Goal: Task Accomplishment & Management: Use online tool/utility

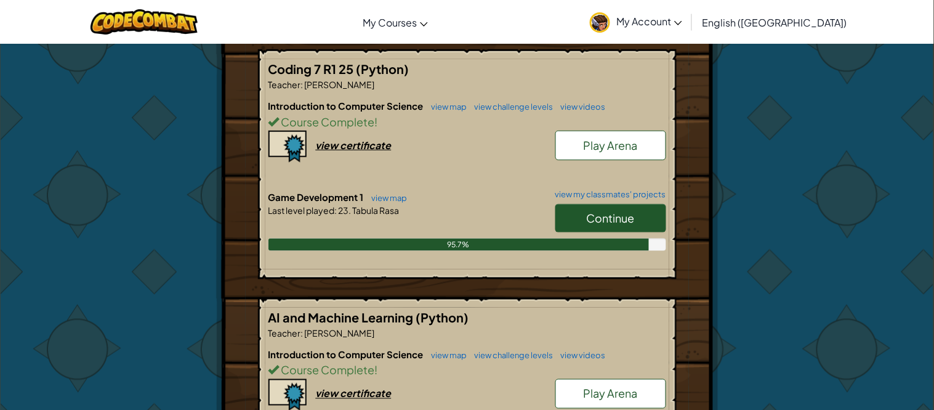
scroll to position [237, 0]
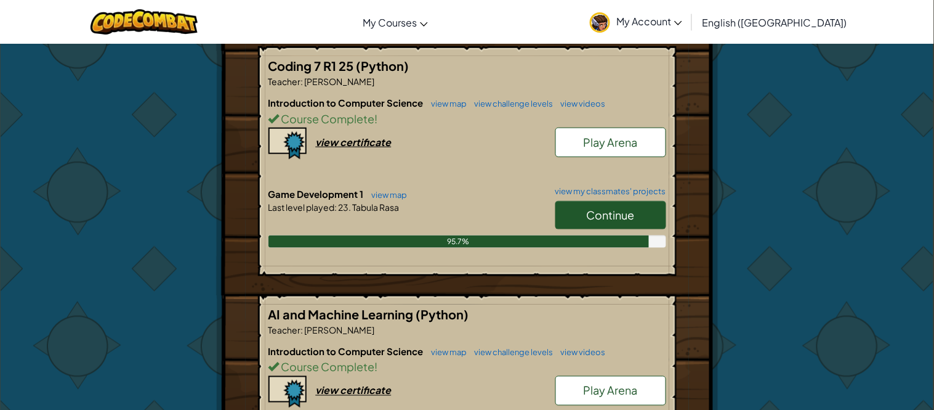
click at [611, 212] on span "Continue" at bounding box center [611, 215] width 48 height 14
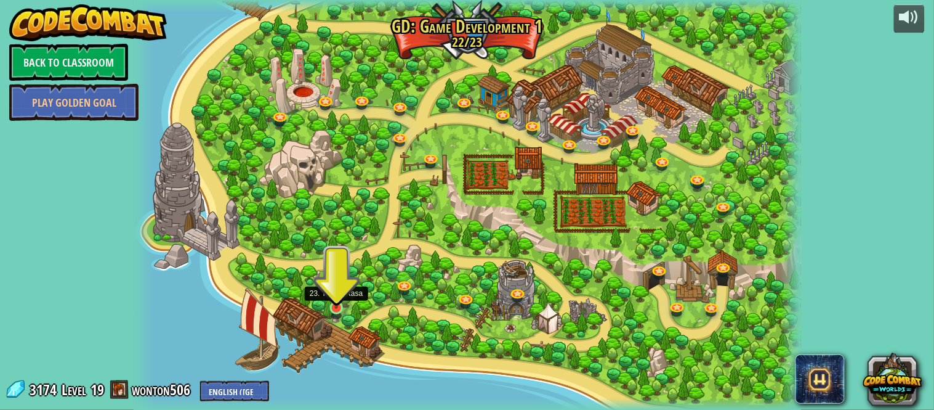
click at [329, 294] on img at bounding box center [336, 290] width 17 height 38
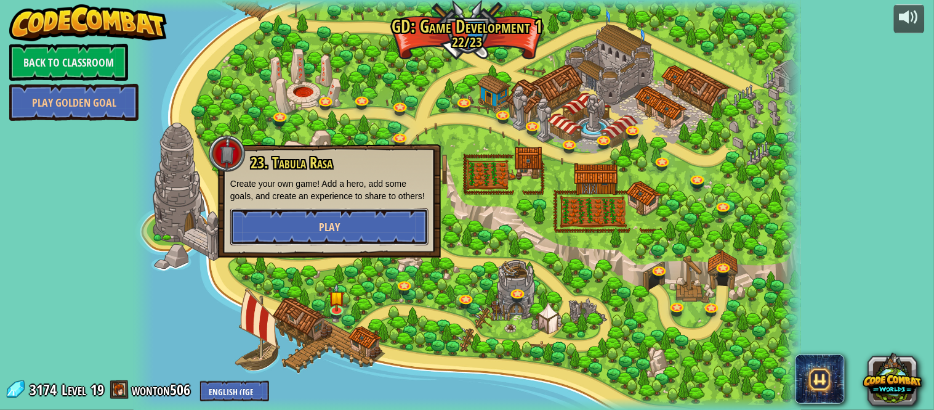
click at [320, 222] on span "Play" at bounding box center [329, 226] width 21 height 15
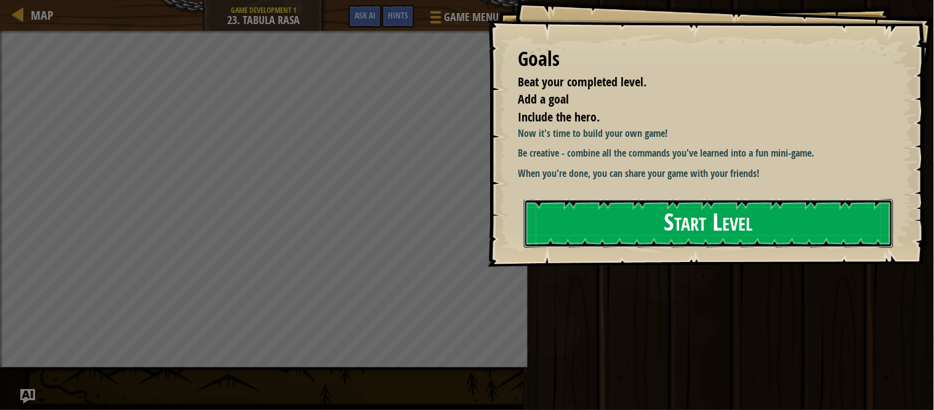
click at [610, 248] on button "Start Level" at bounding box center [708, 223] width 369 height 49
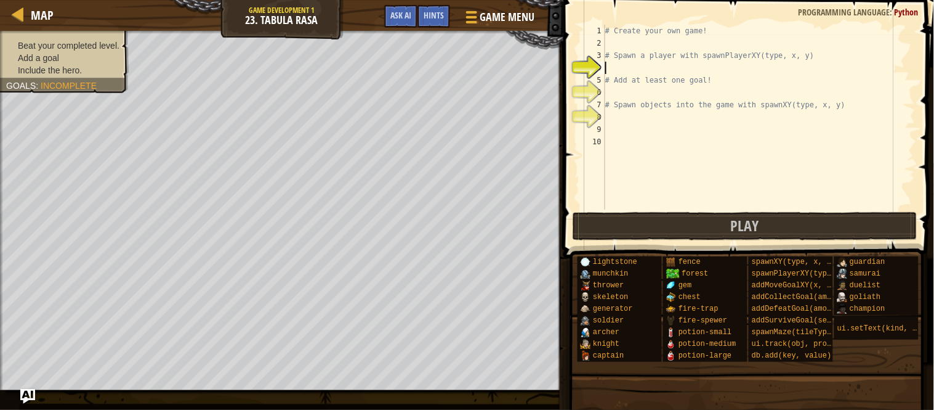
click at [622, 46] on div "# Create your own game! # Spawn a player with spawnPlayerXY(type, x, y) # Add a…" at bounding box center [759, 129] width 313 height 209
click at [629, 66] on div "# Create your own game! # Spawn a player with spawnPlayerXY(type, x, y) # Add a…" at bounding box center [759, 129] width 313 height 209
drag, startPoint x: 696, startPoint y: 57, endPoint x: 796, endPoint y: 62, distance: 99.9
click at [796, 62] on div "# Create your own game! # Spawn a player with spawnPlayerXY(type, x, y) # Add a…" at bounding box center [759, 129] width 313 height 209
type textarea "# Spawn a player with spawnPlayerXY(type, x, y)"
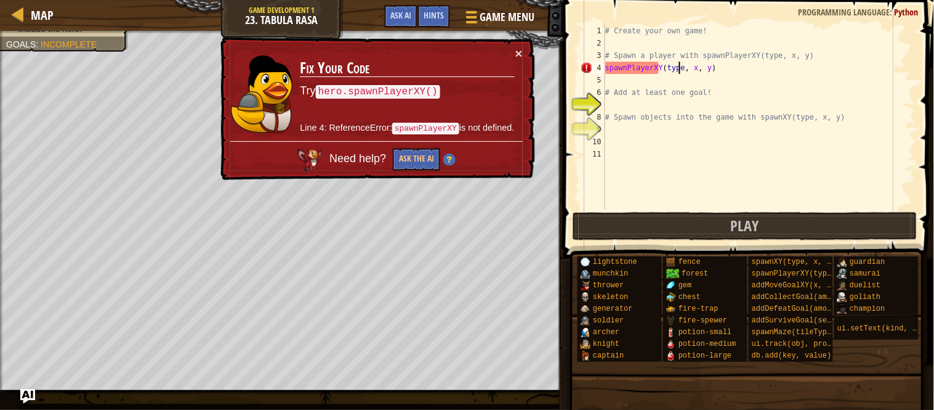
click at [679, 71] on div "# Create your own game! # Spawn a player with spawnPlayerXY(type, x, y) spawnPl…" at bounding box center [759, 129] width 313 height 209
type textarea "spawnPlayerXY(Hero, x, y)"
click at [427, 155] on button "Ask the AI" at bounding box center [416, 159] width 47 height 23
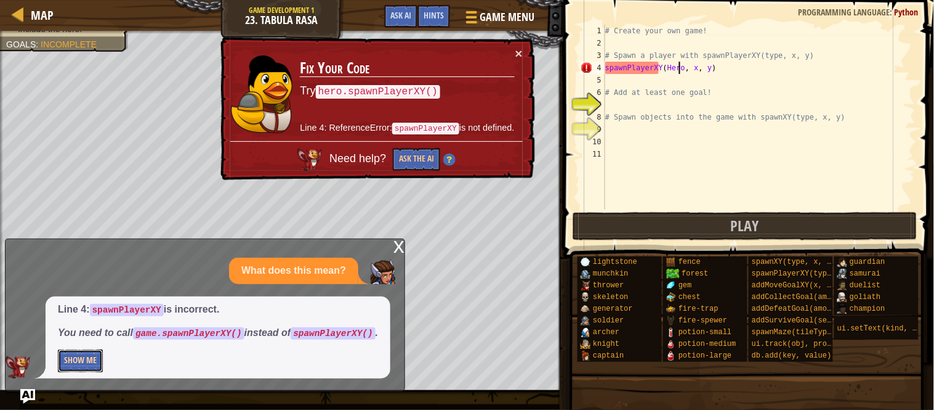
click at [70, 364] on button "Show Me" at bounding box center [80, 360] width 45 height 23
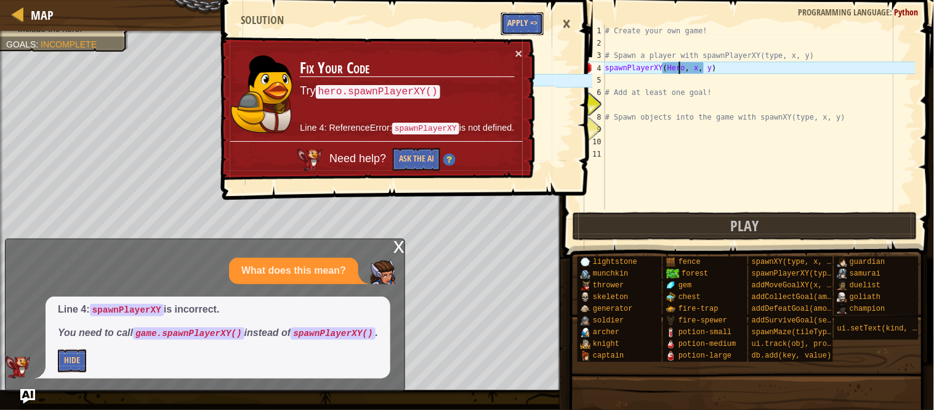
click at [522, 20] on button "Apply =>" at bounding box center [522, 23] width 42 height 23
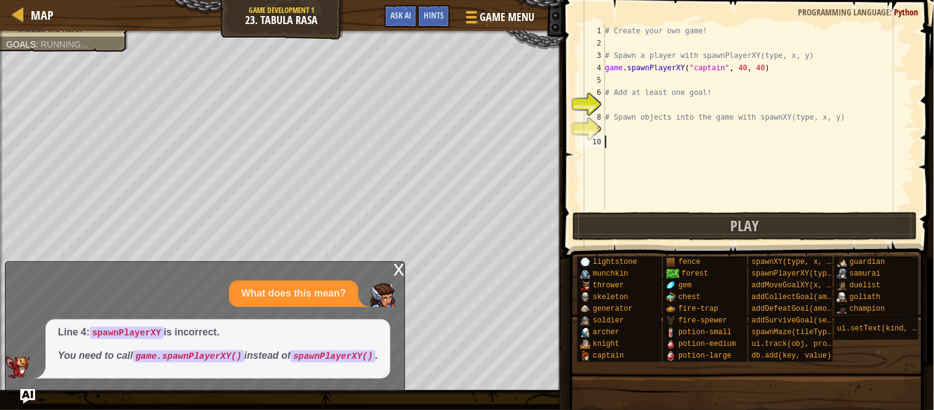
scroll to position [5, 0]
click at [617, 109] on div "# Create your own game! # Spawn a player with spawnPlayerXY(type, x, y) game . …" at bounding box center [759, 129] width 313 height 209
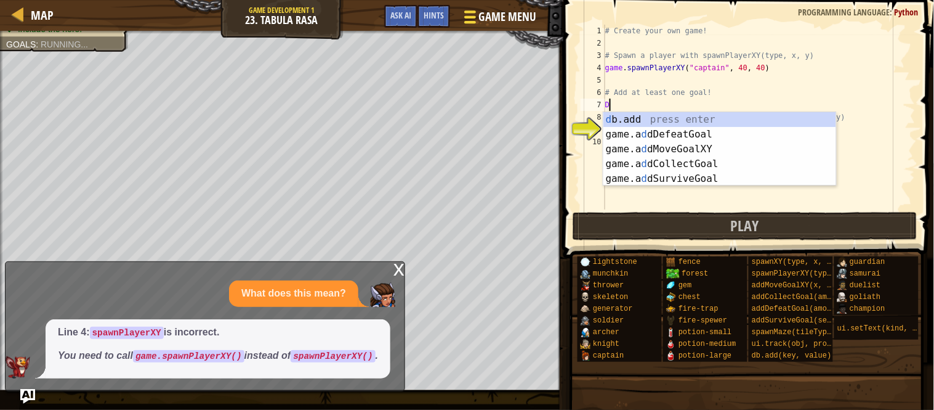
type textarea "De"
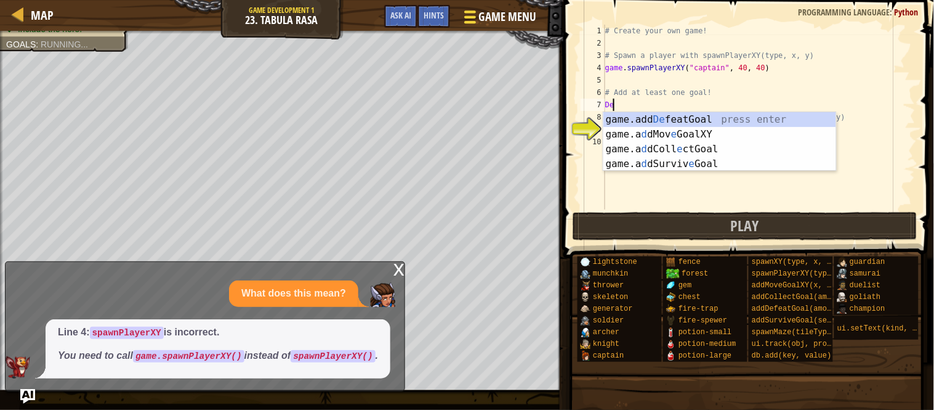
scroll to position [5, 1]
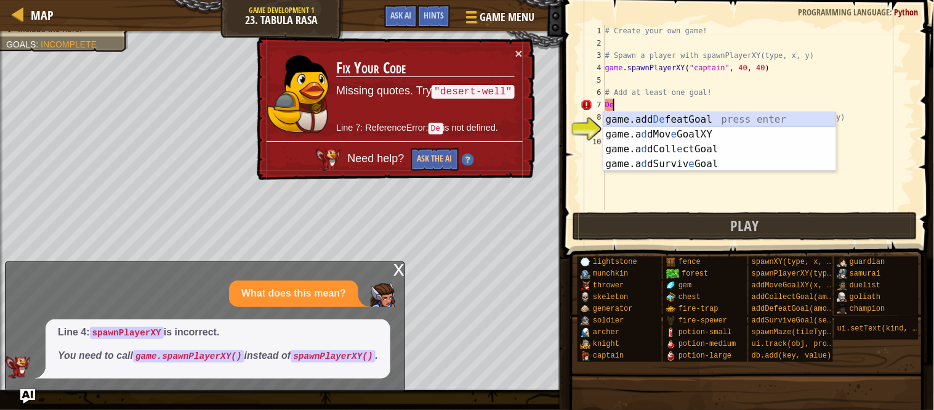
click at [726, 118] on div "game.add De featGoal press enter game.a d dMov e GoalXY press enter game.a d dC…" at bounding box center [719, 156] width 233 height 89
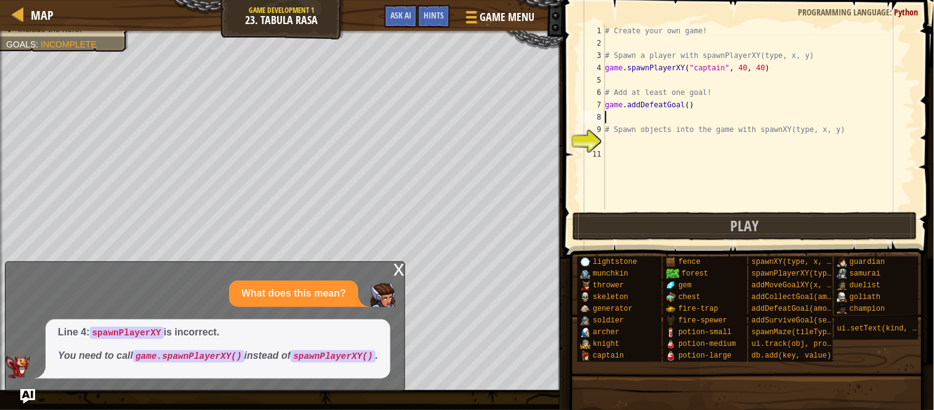
scroll to position [5, 0]
click at [687, 106] on div "# Create your own game! # Spawn a player with spawnPlayerXY(type, x, y) game . …" at bounding box center [759, 129] width 313 height 209
click at [685, 106] on div "# Create your own game! # Spawn a player with spawnPlayerXY(type, x, y) game . …" at bounding box center [759, 129] width 313 height 209
type textarea "game.addDefeatGoal(2)"
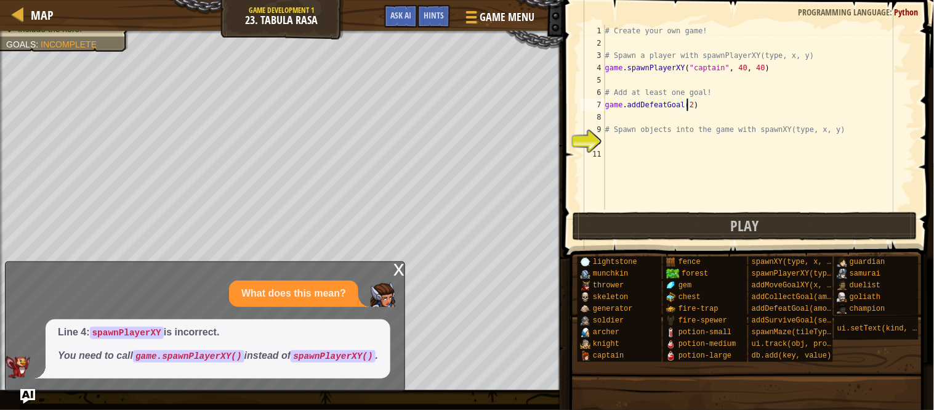
click at [641, 118] on div "# Create your own game! # Spawn a player with spawnPlayerXY(type, x, y) game . …" at bounding box center [759, 129] width 313 height 209
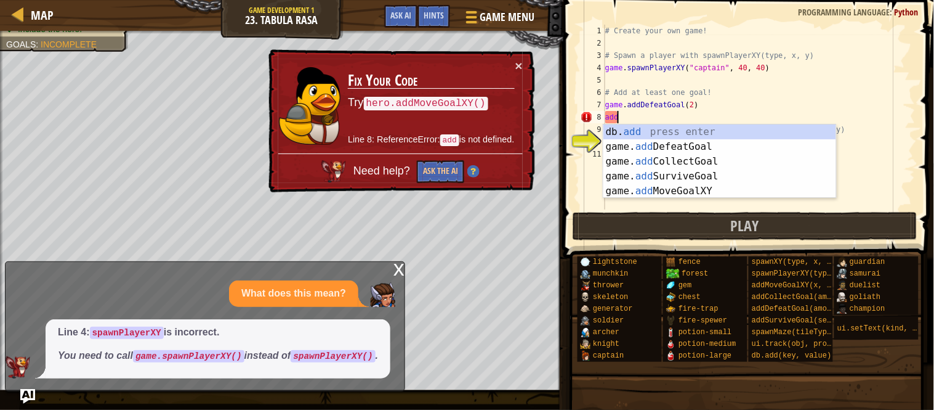
type textarea "adds"
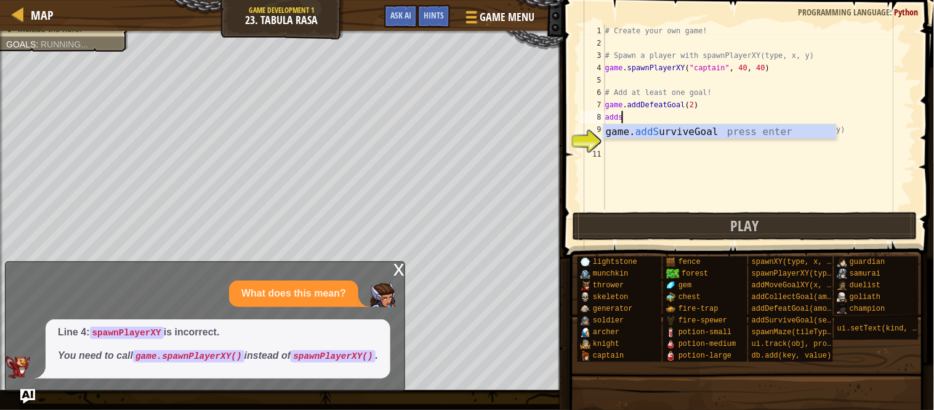
scroll to position [5, 2]
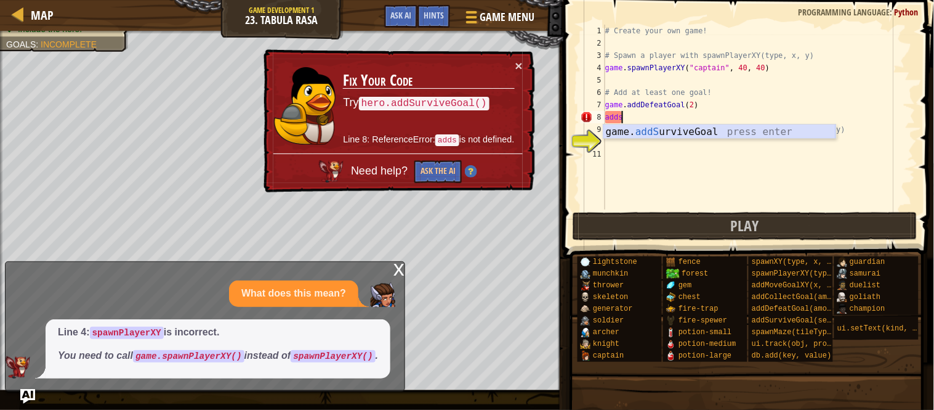
click at [676, 134] on div "game. addS urviveGoal press enter" at bounding box center [719, 146] width 233 height 44
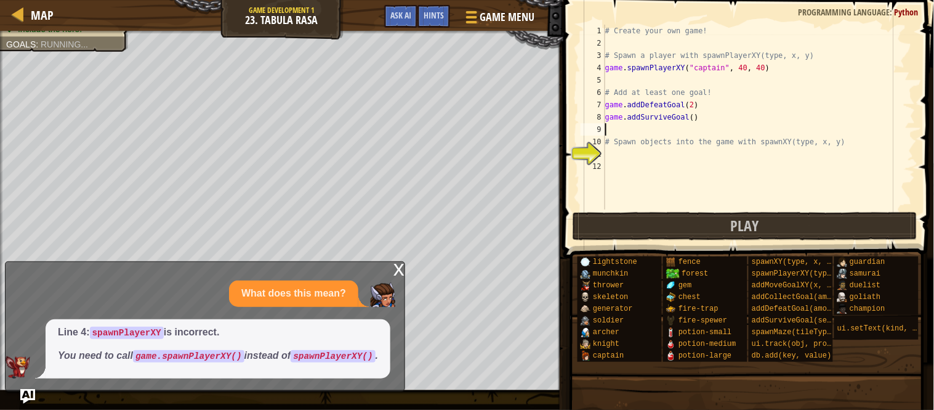
scroll to position [5, 0]
click at [688, 121] on div "# Create your own game! # Spawn a player with spawnPlayerXY(type, x, y) game . …" at bounding box center [759, 129] width 313 height 209
type textarea "game.addSurviveGoal(20)"
click at [667, 158] on div "# Create your own game! # Spawn a player with spawnPlayerXY(type, x, y) game . …" at bounding box center [759, 129] width 313 height 209
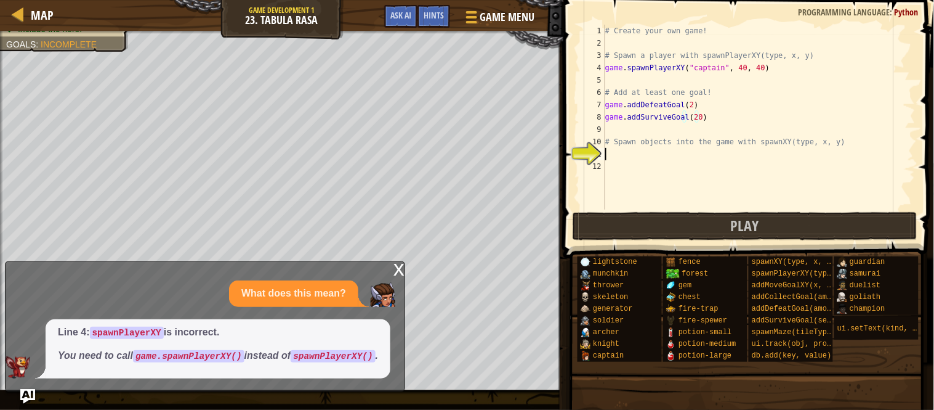
scroll to position [5, 0]
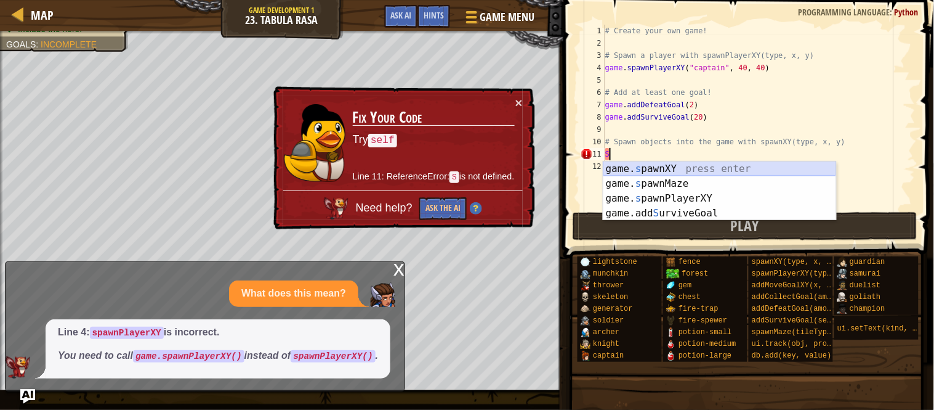
click at [690, 169] on div "game. s pawnXY press enter game. s pawnMaze press enter game. s pawnPlayerXY pr…" at bounding box center [719, 205] width 233 height 89
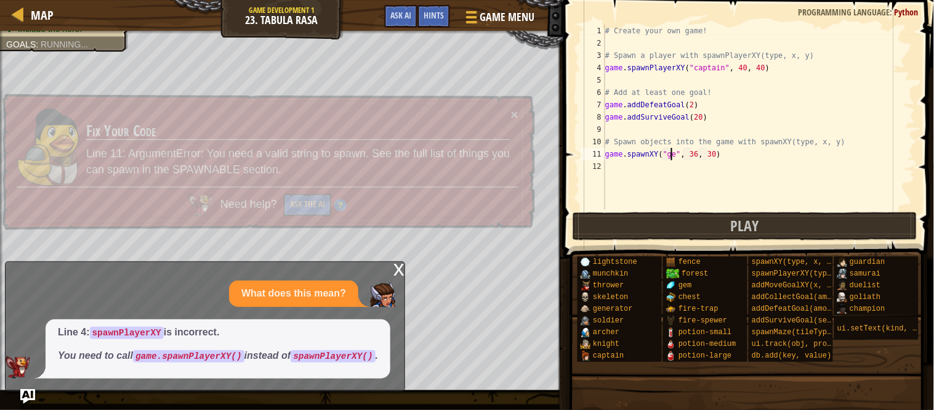
scroll to position [5, 11]
type textarea "game.spawnXY("gem", 36, 30)"
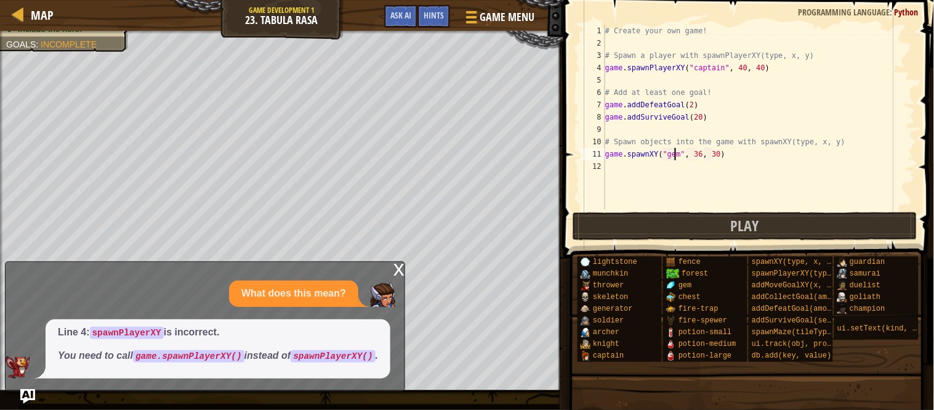
click at [637, 166] on div "# Create your own game! # Spawn a player with spawnPlayerXY(type, x, y) game . …" at bounding box center [759, 129] width 313 height 209
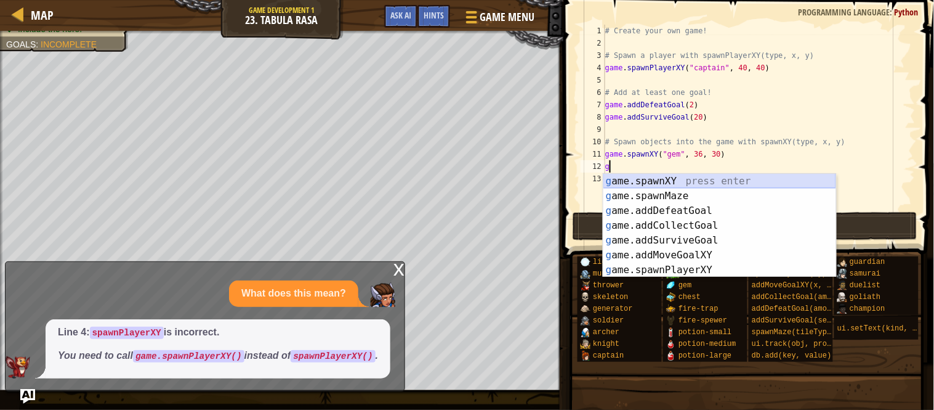
click at [656, 182] on div "g ame.spawnXY press enter g ame.spawnMaze press enter g ame.addDefeatGoal press…" at bounding box center [719, 240] width 233 height 133
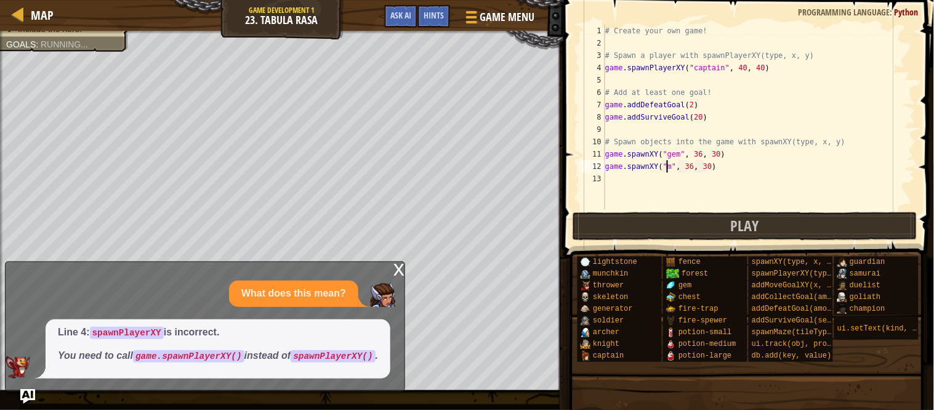
scroll to position [5, 10]
type textarea "game.spawnXY("maze", 36, 30)"
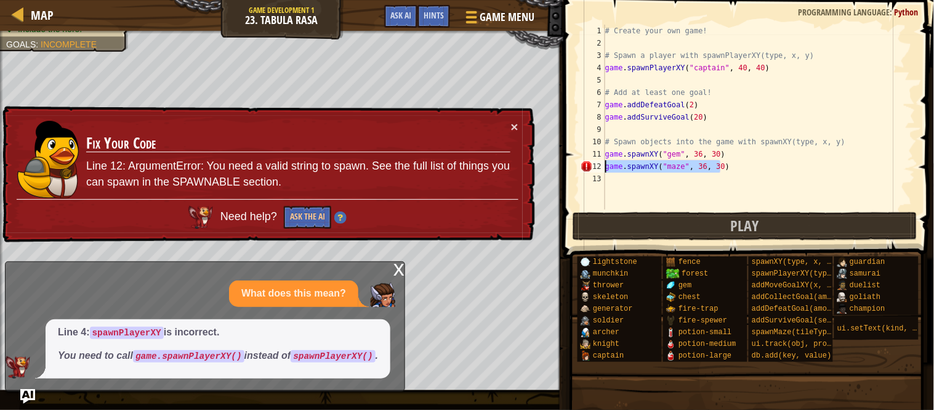
drag, startPoint x: 730, startPoint y: 171, endPoint x: 606, endPoint y: 166, distance: 123.9
click at [606, 166] on div "# Create your own game! # Spawn a player with spawnPlayerXY(type, x, y) game . …" at bounding box center [759, 129] width 313 height 209
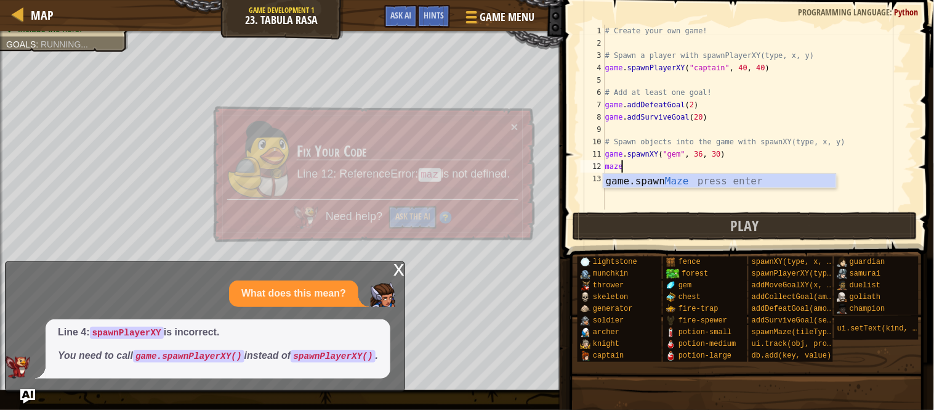
scroll to position [5, 2]
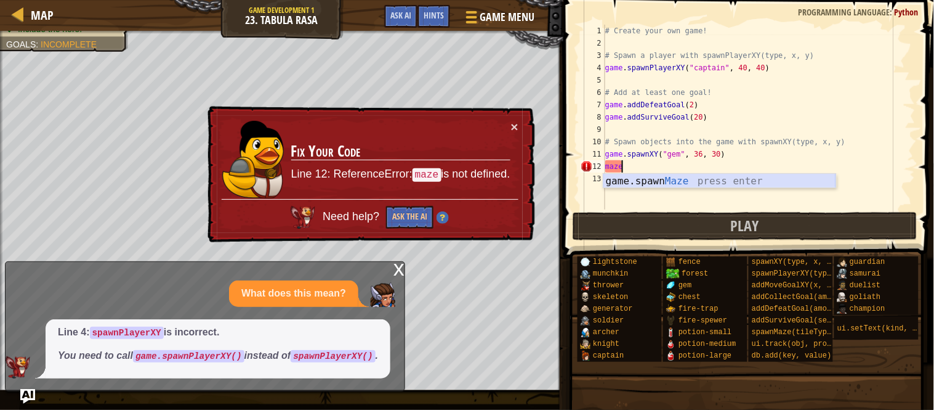
click at [628, 179] on div "game.spawn Maze press enter" at bounding box center [719, 196] width 233 height 44
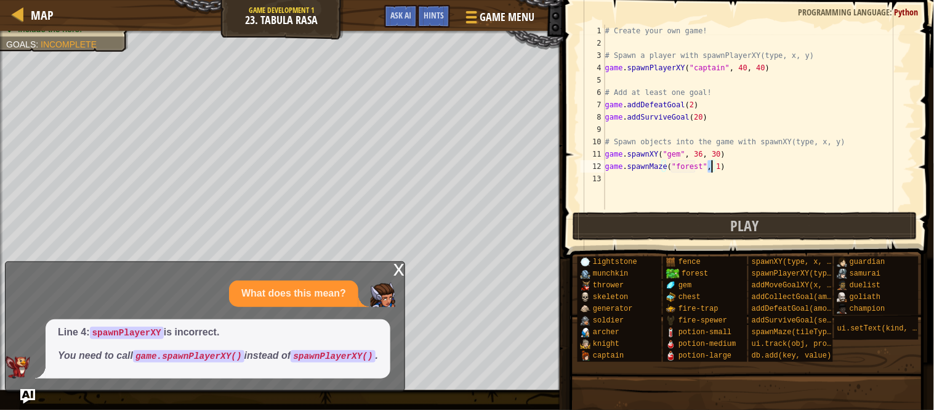
type textarea "game.spawnMaze("forest", 1)"
click at [395, 262] on div "x" at bounding box center [399, 268] width 11 height 12
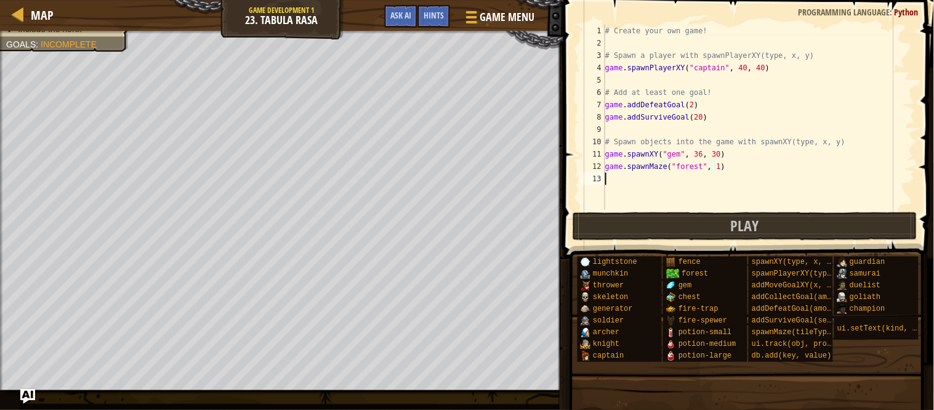
click at [669, 183] on div "# Create your own game! # Spawn a player with spawnPlayerXY(type, x, y) game . …" at bounding box center [759, 129] width 313 height 209
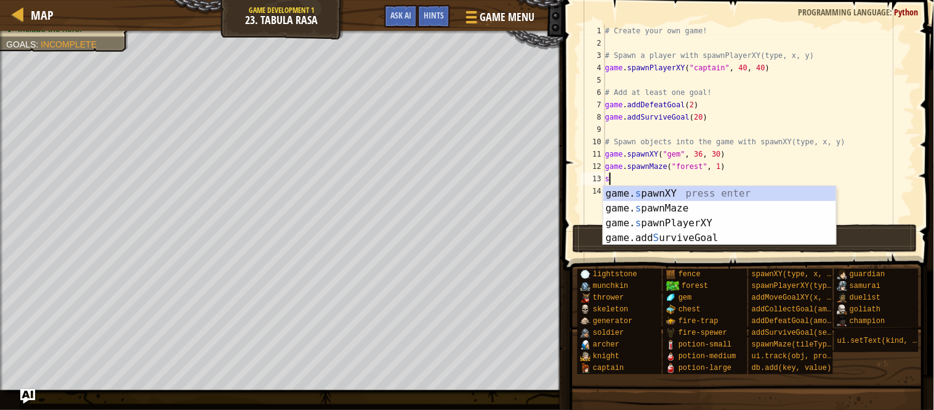
scroll to position [5, 1]
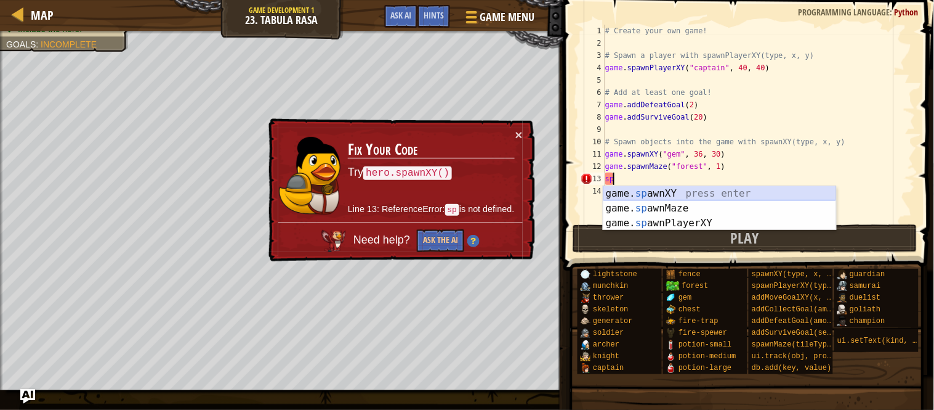
click at [675, 195] on div "game. sp awnXY press enter game. sp awnMaze press enter game. sp awnPlayerXY pr…" at bounding box center [719, 223] width 233 height 74
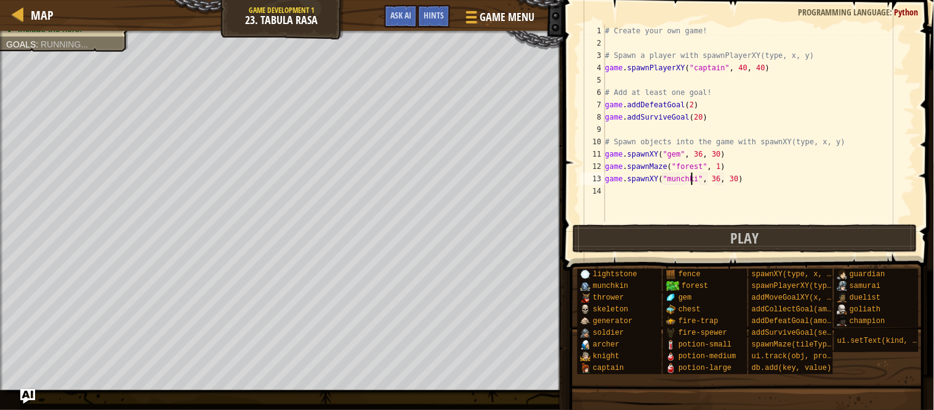
scroll to position [5, 15]
type textarea "game.spawnXY("munchkin", 36, 30)"
click at [643, 190] on div "# Create your own game! # Spawn a player with spawnPlayerXY(type, x, y) game . …" at bounding box center [759, 136] width 313 height 222
drag, startPoint x: 607, startPoint y: 179, endPoint x: 737, endPoint y: 180, distance: 130.6
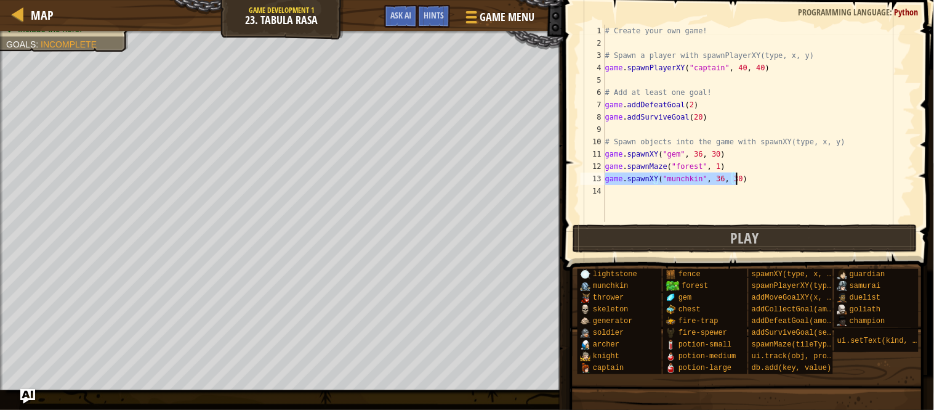
click at [737, 180] on div "# Create your own game! # Spawn a player with spawnPlayerXY(type, x, y) game . …" at bounding box center [759, 136] width 313 height 222
type textarea "game.spawnXY("munchkin", 36, 30)"
click at [733, 195] on div "# Create your own game! # Spawn a player with spawnPlayerXY(type, x, y) game . …" at bounding box center [759, 136] width 313 height 222
paste textarea "game.spawnXY("munchkin", 36, 30)"
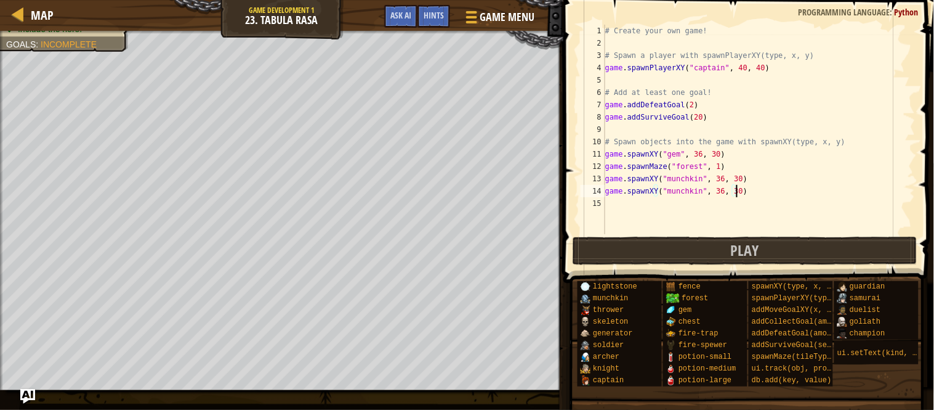
click at [714, 193] on div "# Create your own game! # Spawn a player with spawnPlayerXY(type, x, y) game . …" at bounding box center [759, 142] width 313 height 234
type textarea "game.spawnXY("munchkin", 26, 30)"
click at [644, 205] on div "# Create your own game! # Spawn a player with spawnPlayerXY(type, x, y) game . …" at bounding box center [759, 142] width 313 height 234
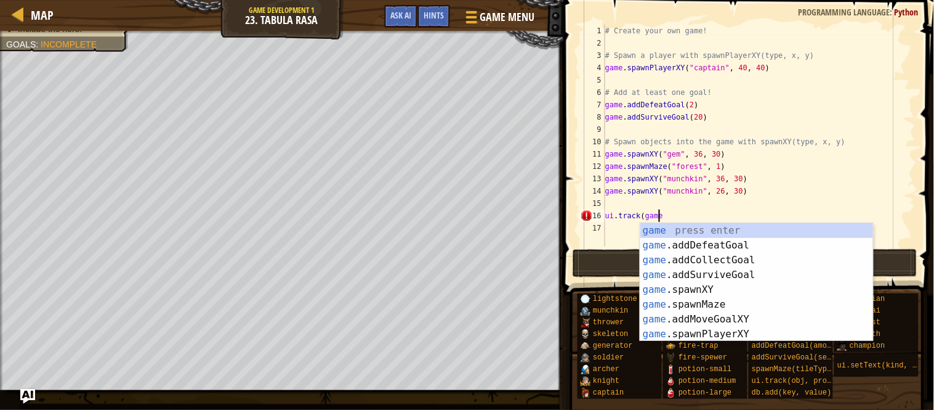
scroll to position [5, 9]
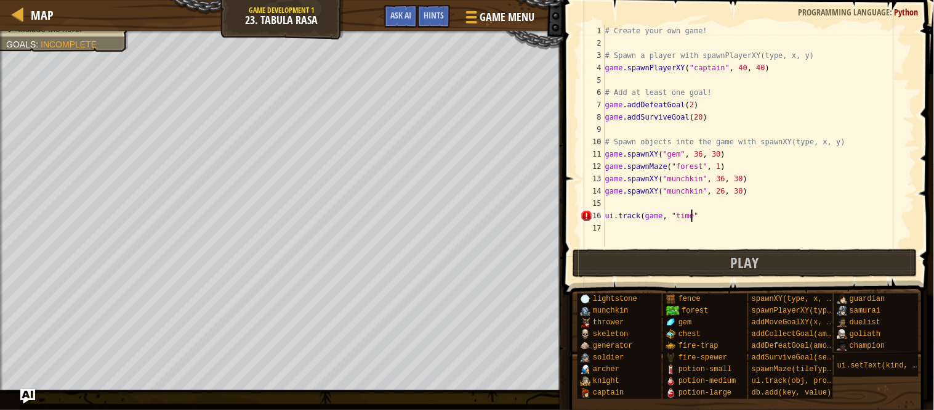
type textarea "ui.track(game, "time")"
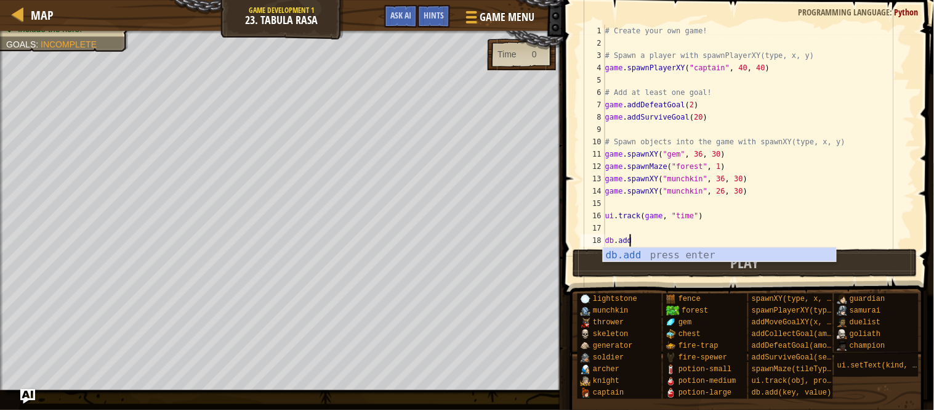
scroll to position [5, 4]
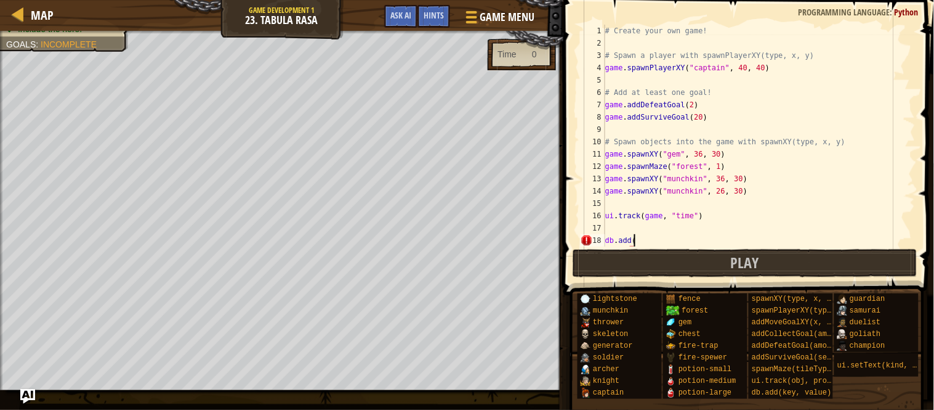
click at [668, 221] on div "# Create your own game! # Spawn a player with spawnPlayerXY(type, x, y) game . …" at bounding box center [759, 148] width 313 height 246
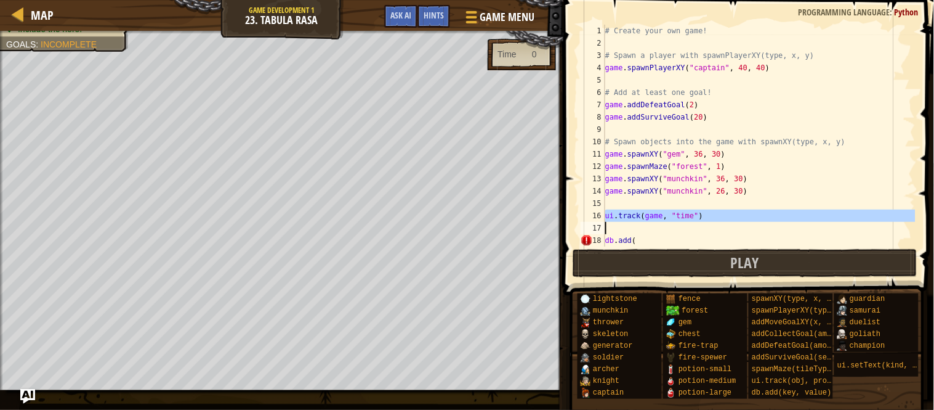
click at [668, 221] on div "# Create your own game! # Spawn a player with spawnPlayerXY(type, x, y) game . …" at bounding box center [759, 136] width 313 height 222
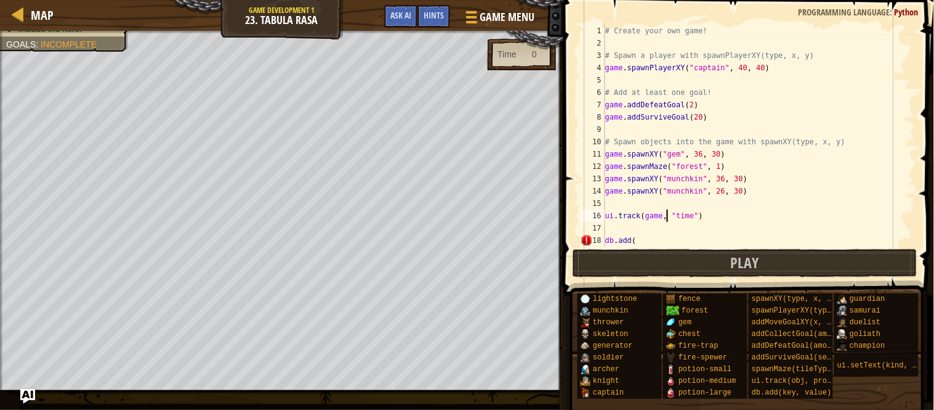
click at [668, 221] on div "# Create your own game! # Spawn a player with spawnPlayerXY(type, x, y) game . …" at bounding box center [759, 148] width 313 height 246
type textarea "ui.track(game, "time")"
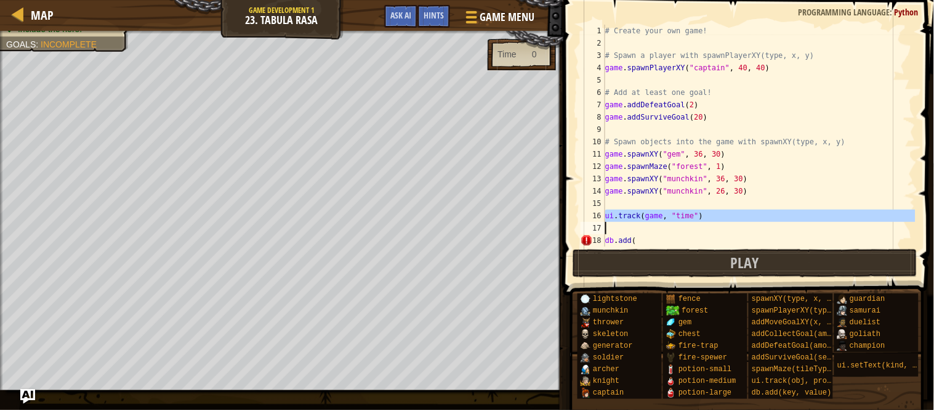
click at [667, 230] on div "# Create your own game! # Spawn a player with spawnPlayerXY(type, x, y) game . …" at bounding box center [759, 136] width 313 height 222
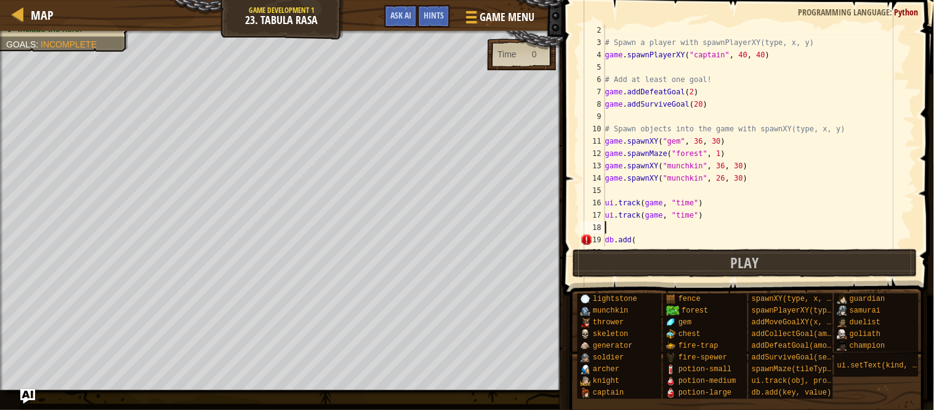
scroll to position [13, 0]
click at [690, 219] on div "# Spawn a player with spawnPlayerXY(type, x, y) game . spawnPlayerXY ( "captain…" at bounding box center [759, 147] width 313 height 246
click at [648, 236] on div "# Spawn a player with spawnPlayerXY(type, x, y) game . spawnPlayerXY ( "captain…" at bounding box center [759, 147] width 313 height 246
type textarea "db.add("
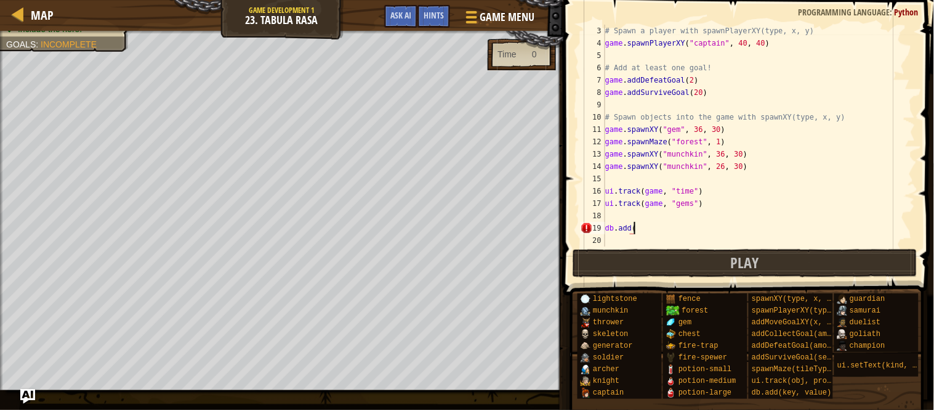
scroll to position [25, 0]
click at [650, 214] on div "# Spawn a player with spawnPlayerXY(type, x, y) game . spawnPlayerXY ( "captain…" at bounding box center [759, 148] width 313 height 246
click at [689, 206] on div "# Spawn a player with spawnPlayerXY(type, x, y) game . spawnPlayerXY ( "captain…" at bounding box center [759, 148] width 313 height 246
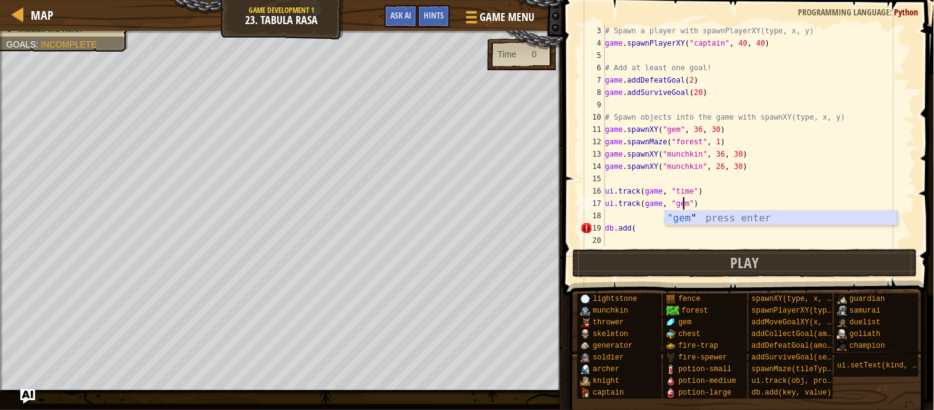
click at [700, 217] on div ""gem " press enter" at bounding box center [781, 233] width 233 height 44
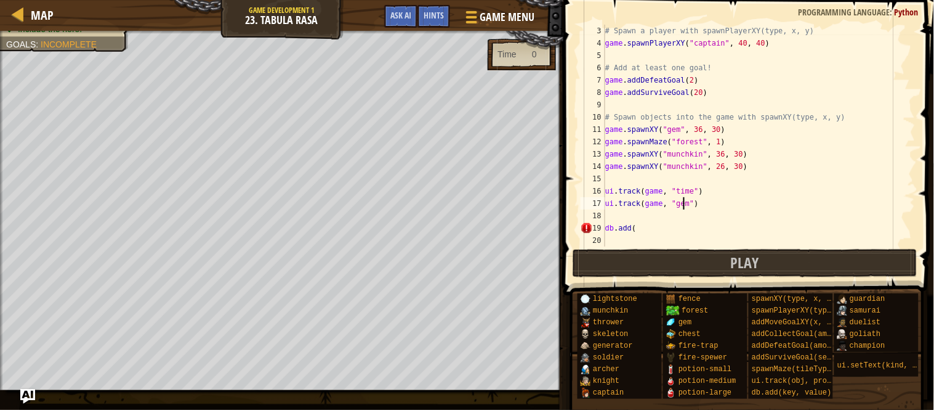
click at [652, 230] on div "# Spawn a player with spawnPlayerXY(type, x, y) game . spawnPlayerXY ( "captain…" at bounding box center [759, 148] width 313 height 246
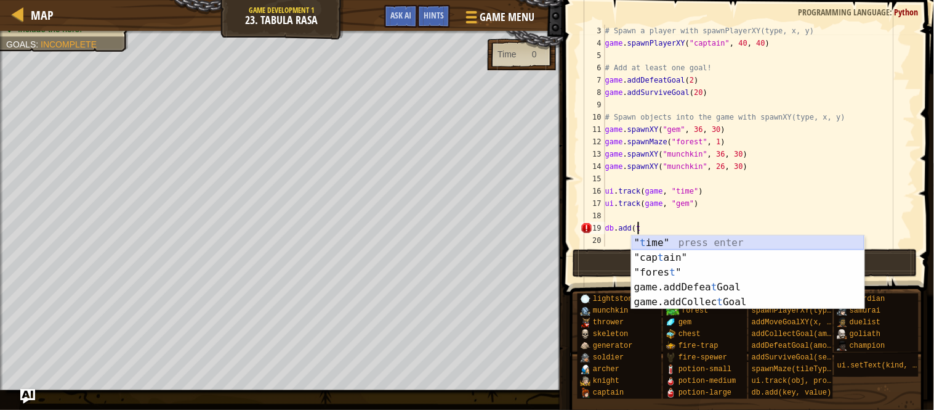
click at [695, 241] on div "" t ime" press enter "cap t ain" press enter "fores t " press enter game.addDef…" at bounding box center [748, 286] width 233 height 103
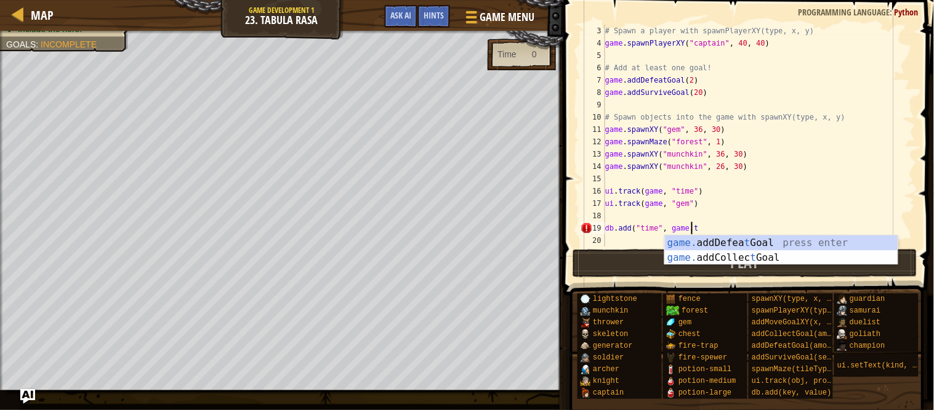
scroll to position [5, 14]
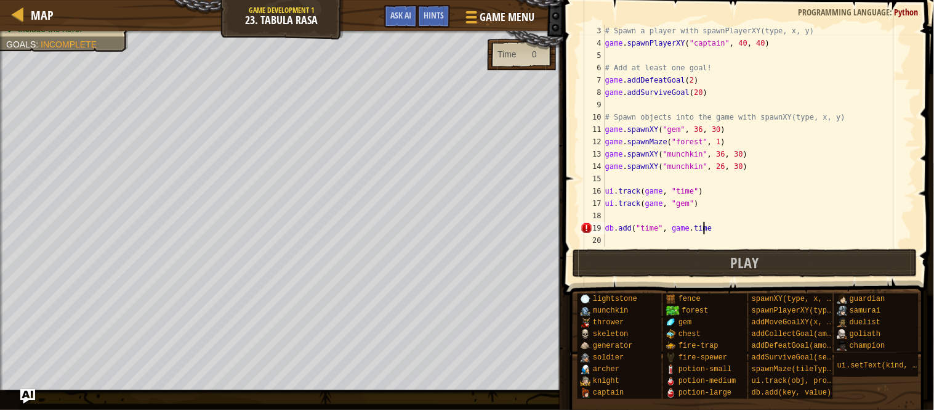
type textarea "db.add("time", game.time)"
click at [658, 242] on div "# Spawn a player with spawnPlayerXY(type, x, y) game . spawnPlayerXY ( "captain…" at bounding box center [759, 148] width 313 height 246
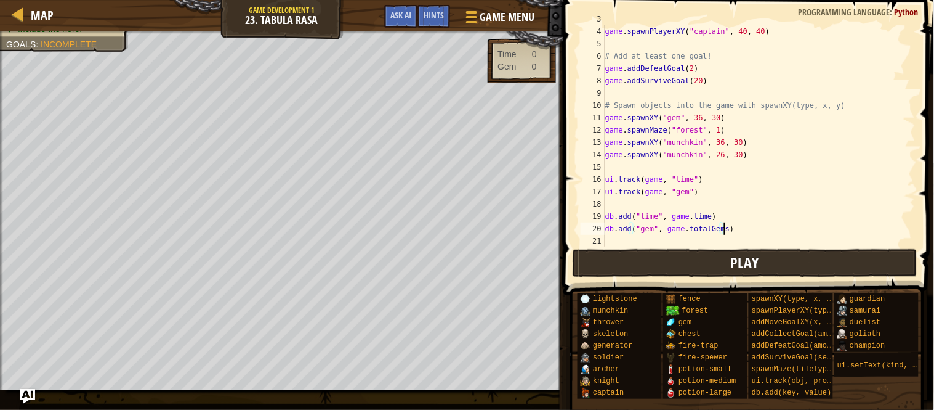
type textarea "db.add("gem", game.totalGems)"
click at [680, 272] on button "Play" at bounding box center [745, 263] width 345 height 28
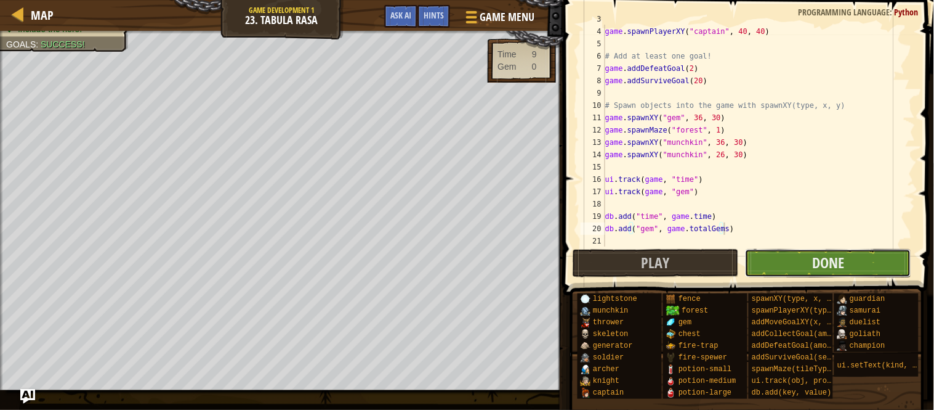
click at [759, 268] on button "Done" at bounding box center [828, 263] width 166 height 28
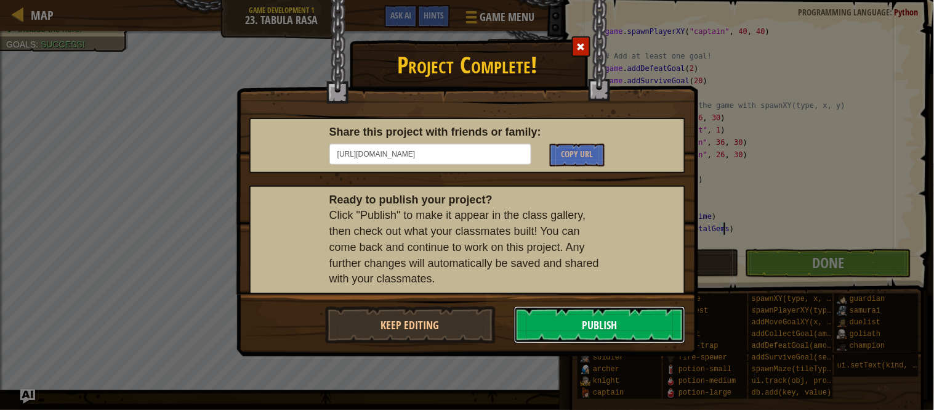
click at [591, 323] on button "Publish" at bounding box center [599, 324] width 171 height 37
